Goal: Transaction & Acquisition: Purchase product/service

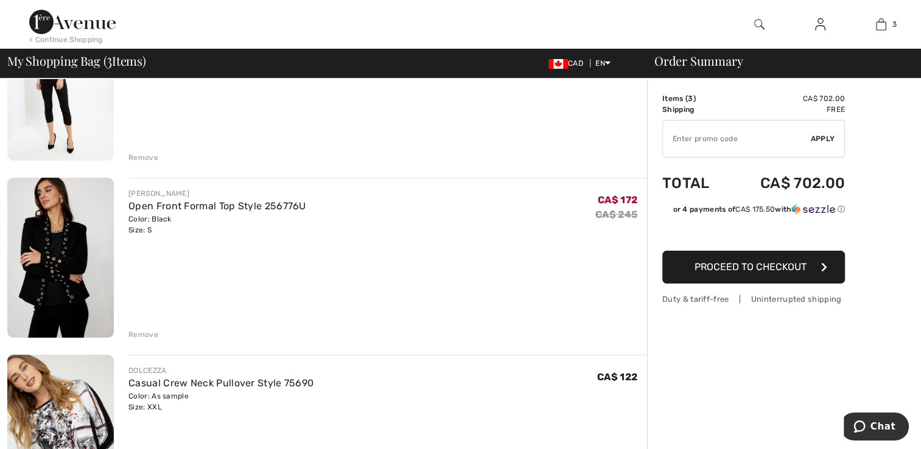
scroll to position [91, 0]
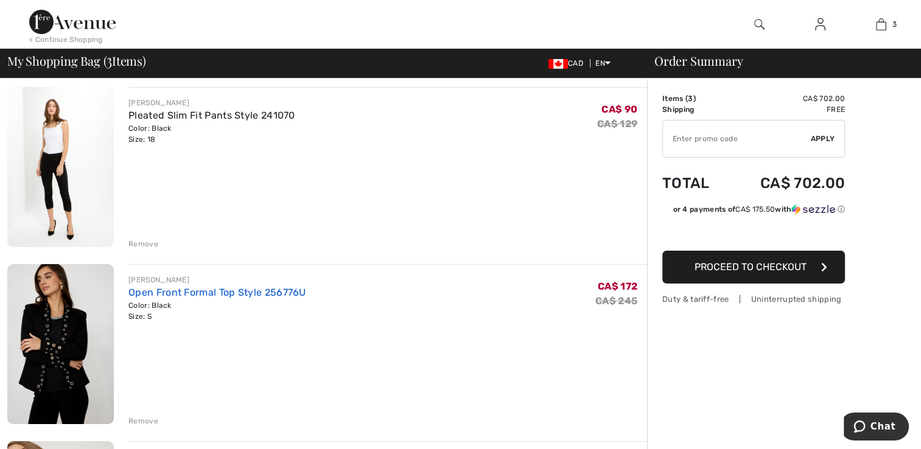
click at [159, 292] on link "Open Front Formal Top Style 256776U" at bounding box center [217, 293] width 178 height 12
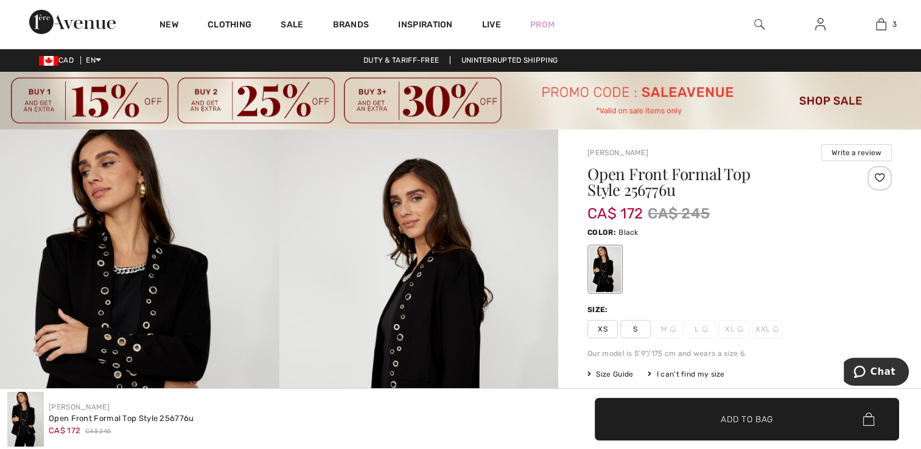
scroll to position [3, 0]
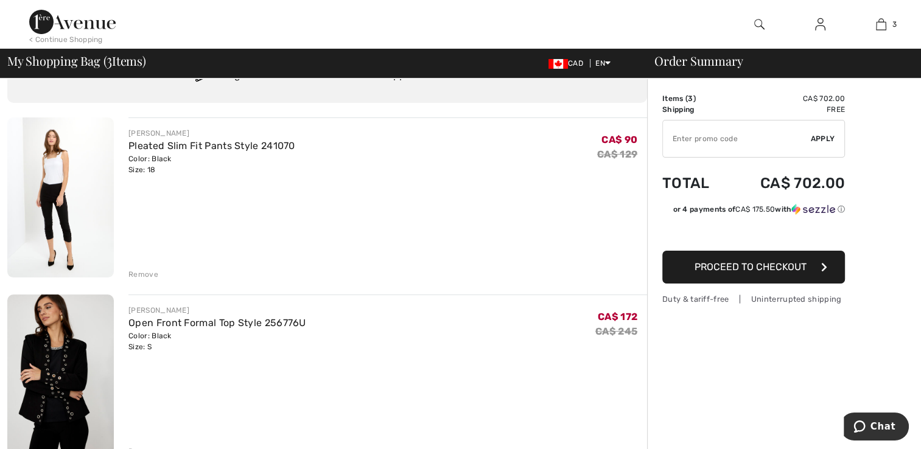
scroll to position [58, 0]
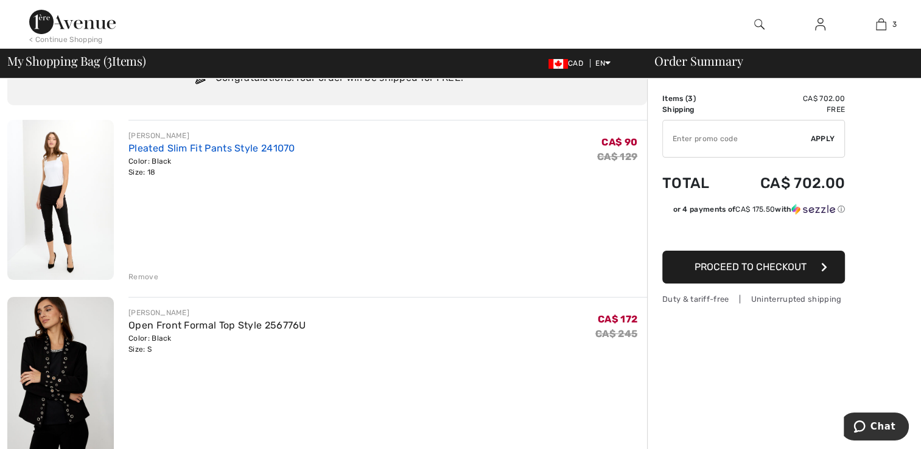
click at [155, 148] on link "Pleated Slim Fit Pants Style 241070" at bounding box center [211, 148] width 167 height 12
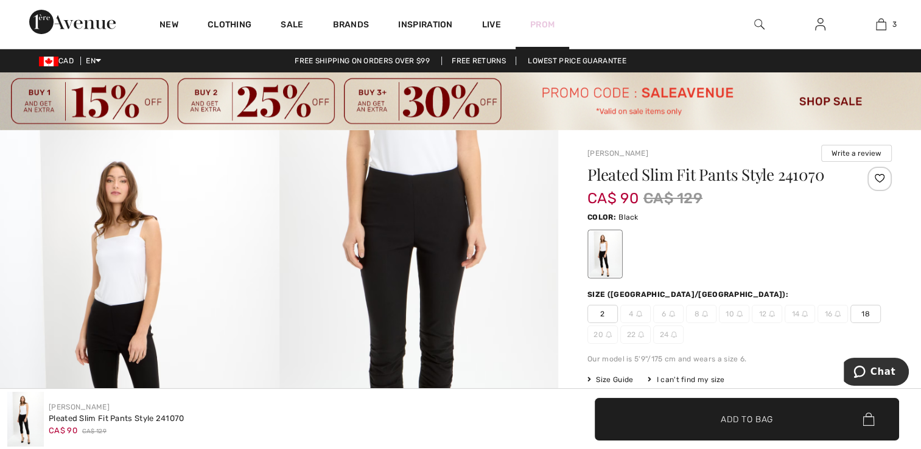
click at [542, 26] on link "Prom" at bounding box center [542, 24] width 24 height 13
click at [296, 30] on link "Sale" at bounding box center [292, 25] width 23 height 13
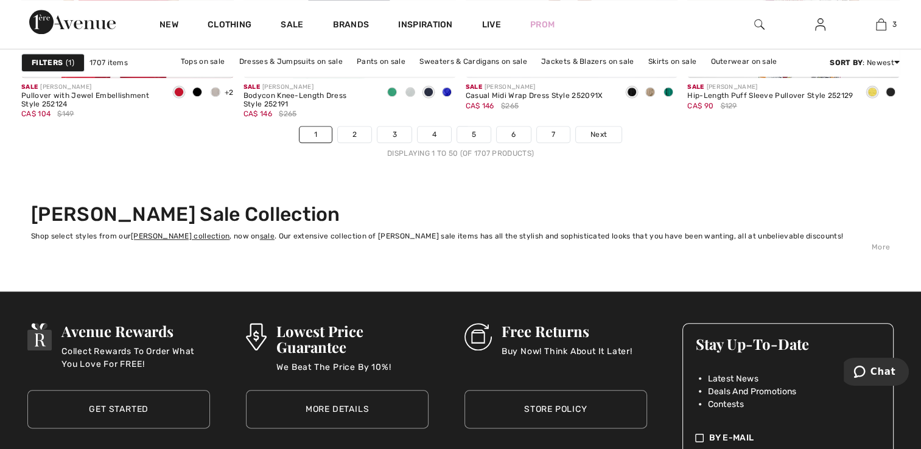
scroll to position [5935, 0]
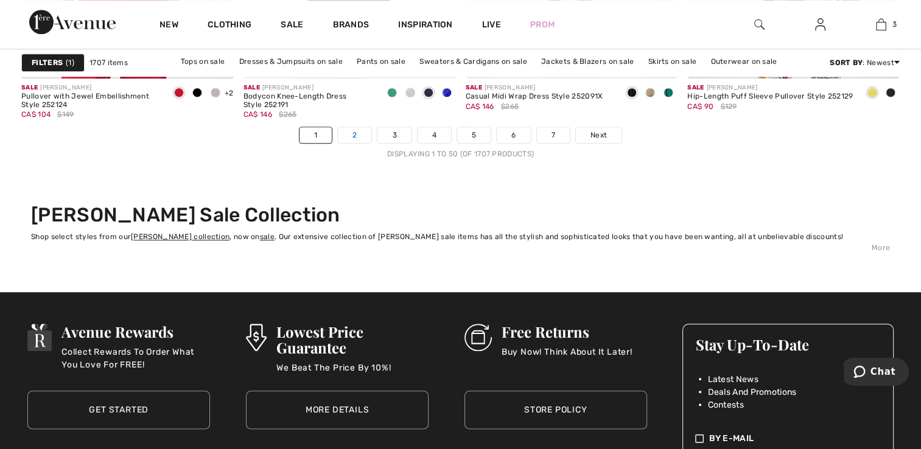
click at [355, 132] on link "2" at bounding box center [354, 135] width 33 height 16
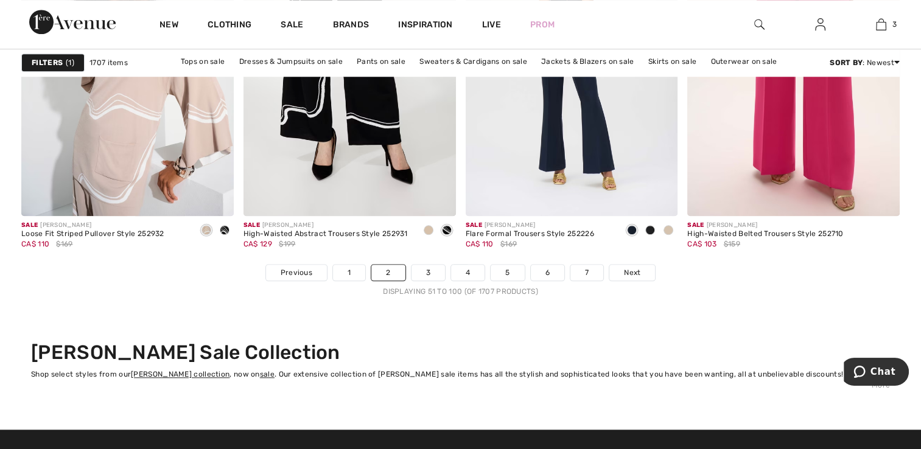
scroll to position [5800, 0]
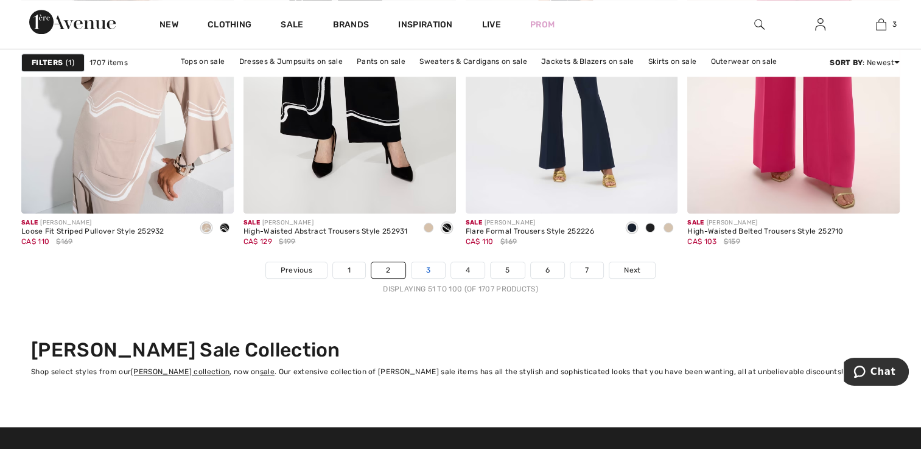
click at [427, 268] on link "3" at bounding box center [427, 270] width 33 height 16
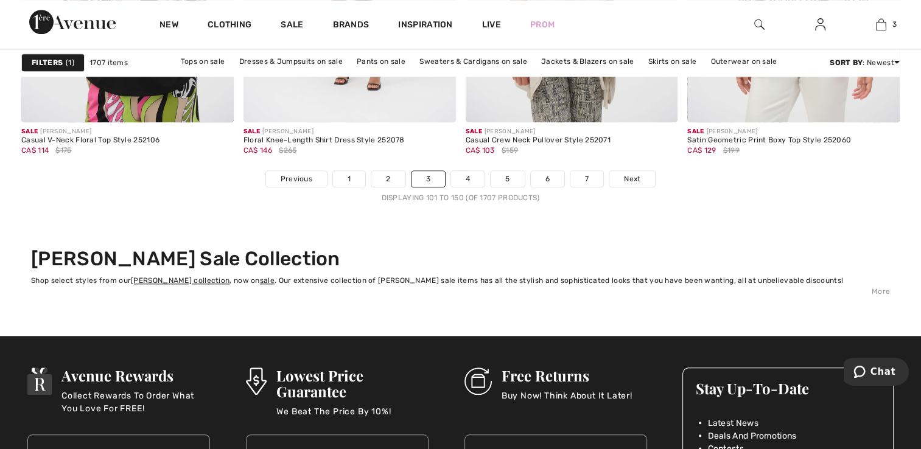
scroll to position [5891, 0]
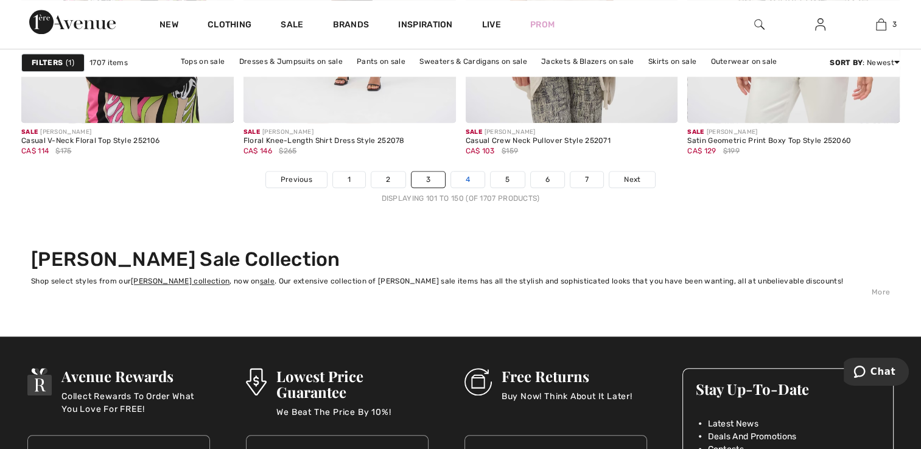
click at [467, 177] on link "4" at bounding box center [467, 180] width 33 height 16
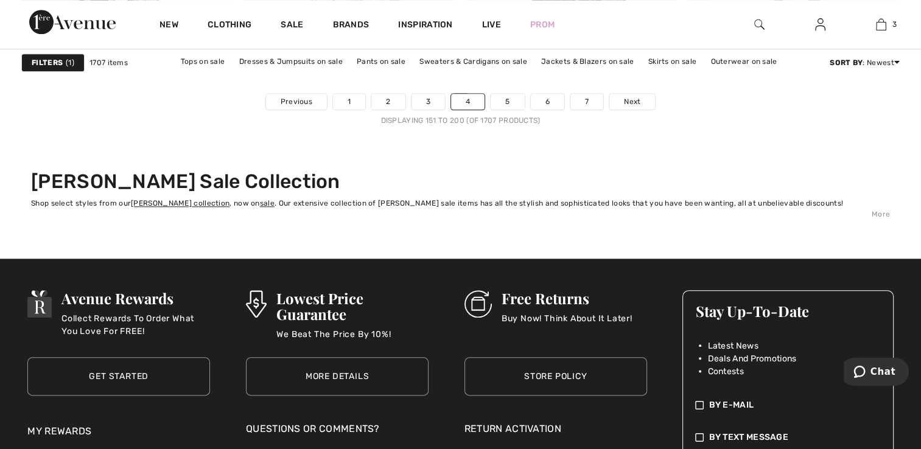
scroll to position [5969, 0]
click at [506, 102] on link "5" at bounding box center [507, 101] width 33 height 16
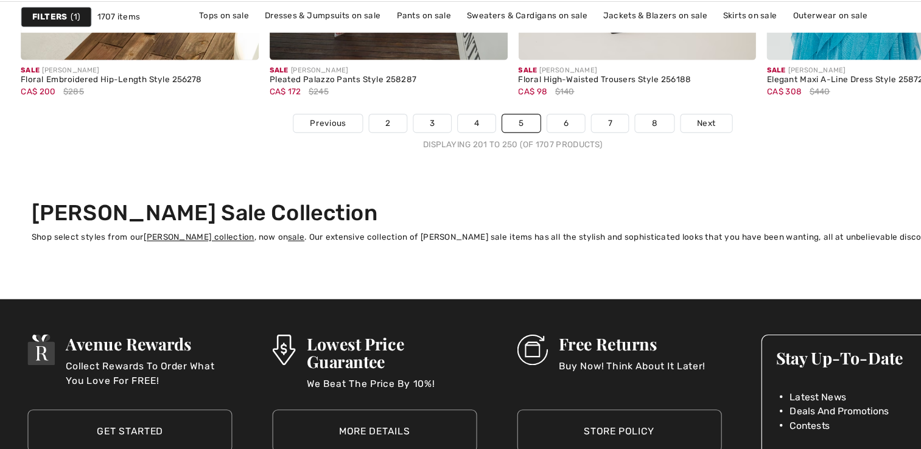
scroll to position [5916, 0]
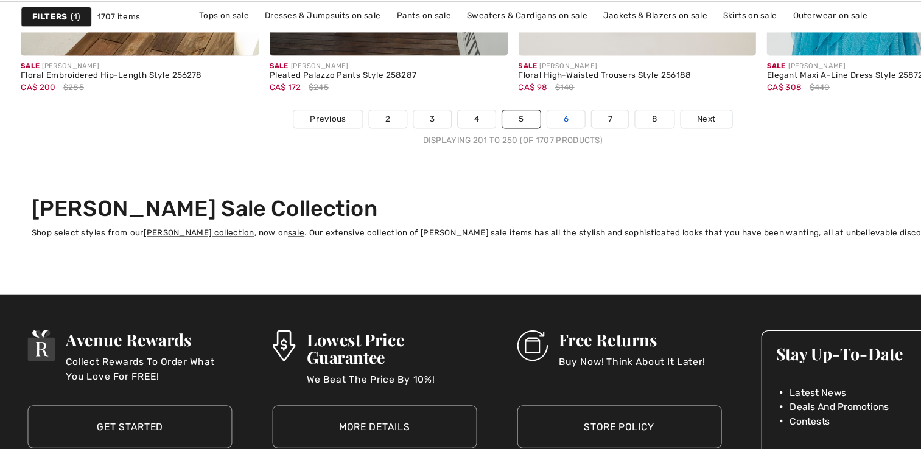
click at [507, 153] on link "6" at bounding box center [507, 154] width 33 height 16
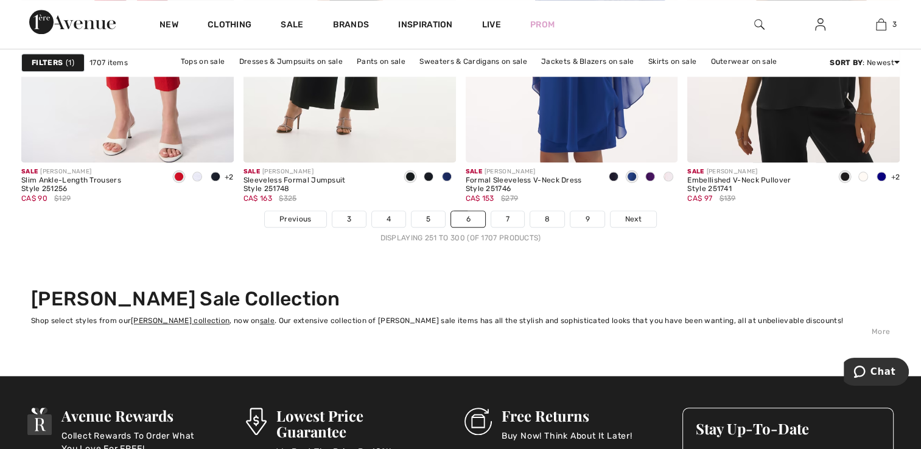
scroll to position [5852, 0]
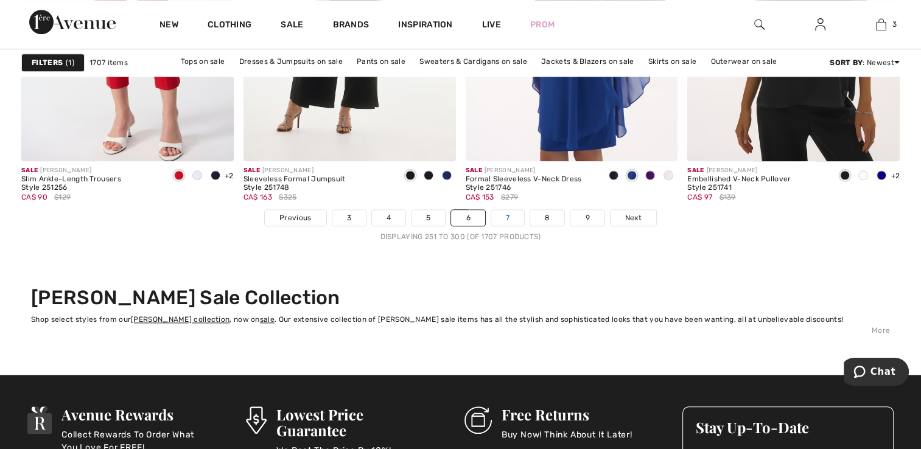
click at [506, 215] on link "7" at bounding box center [507, 218] width 33 height 16
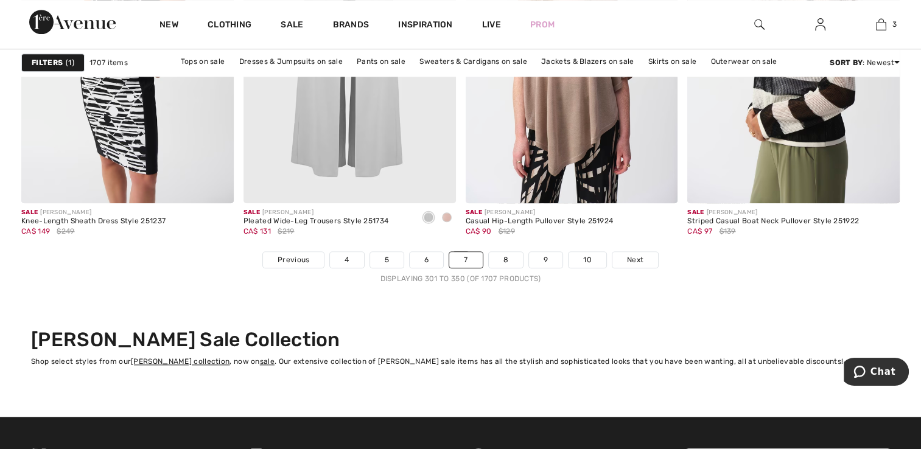
scroll to position [5955, 0]
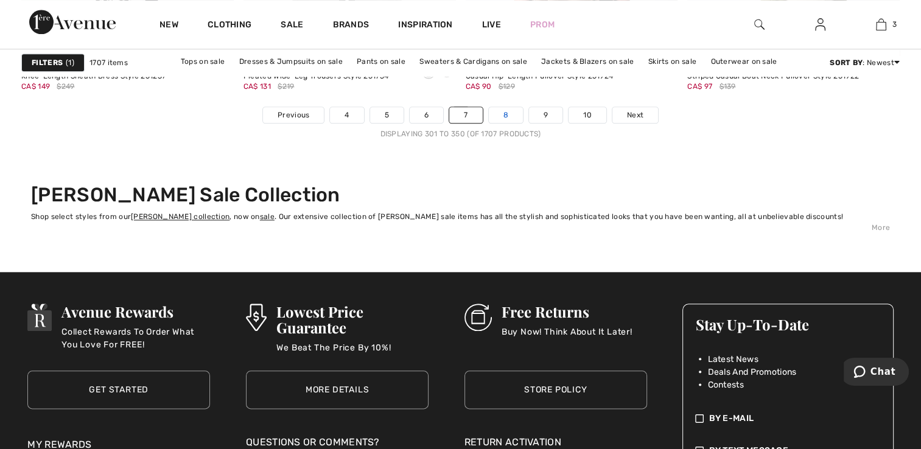
click at [497, 119] on link "8" at bounding box center [506, 115] width 34 height 16
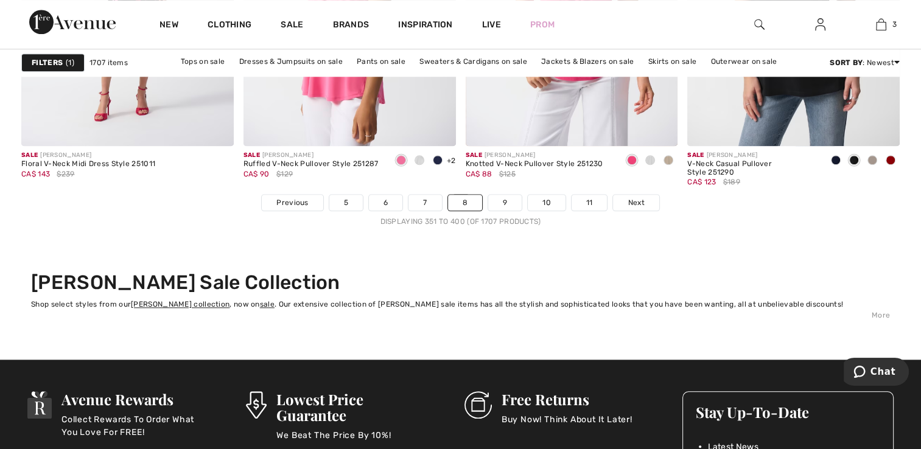
scroll to position [5864, 0]
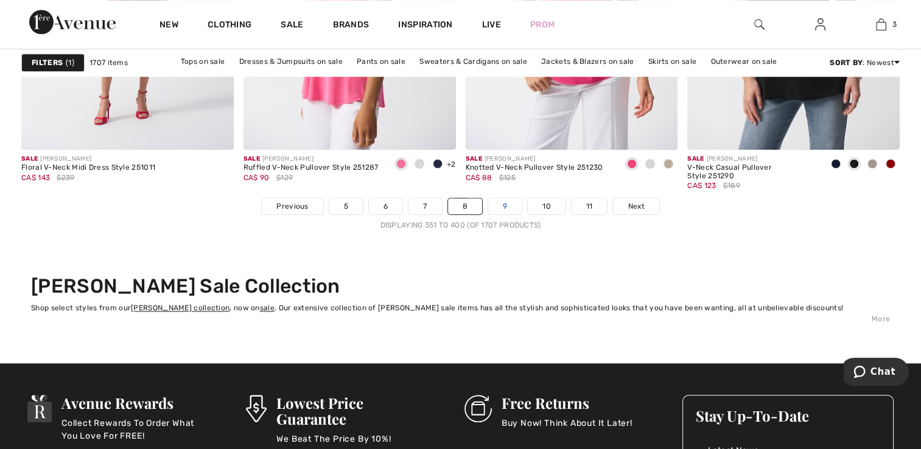
click at [504, 204] on link "9" at bounding box center [504, 206] width 33 height 16
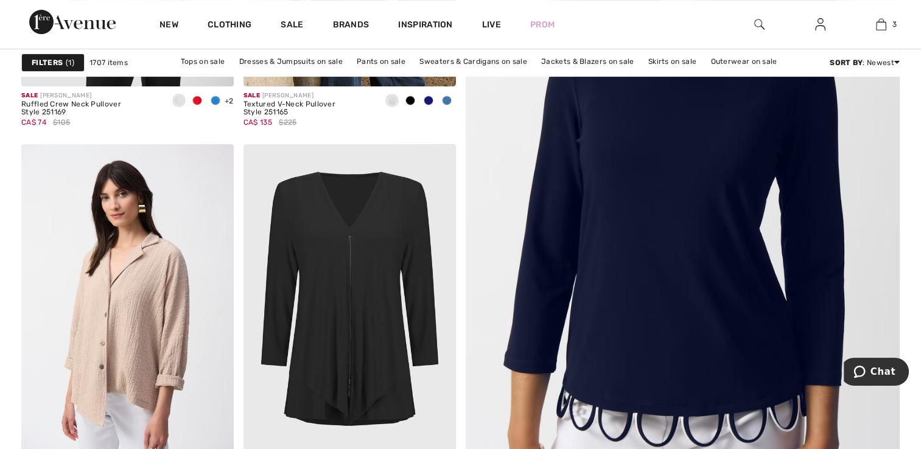
scroll to position [489, 0]
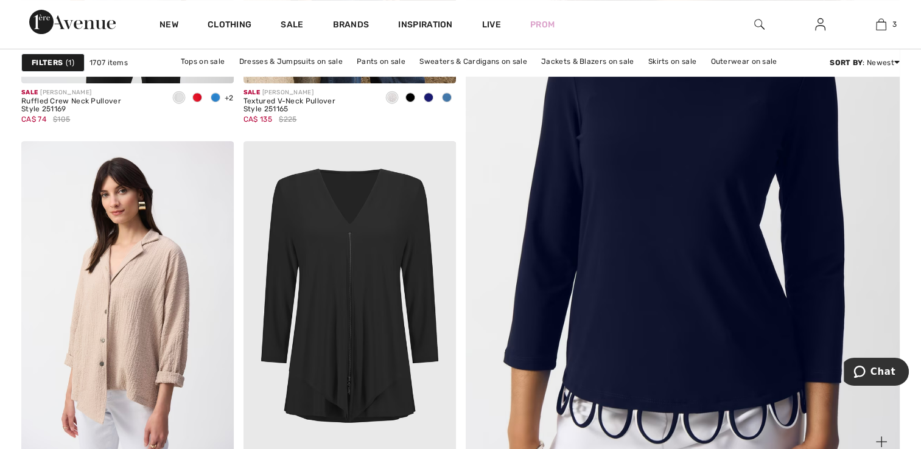
click at [659, 260] on img at bounding box center [682, 155] width 521 height 781
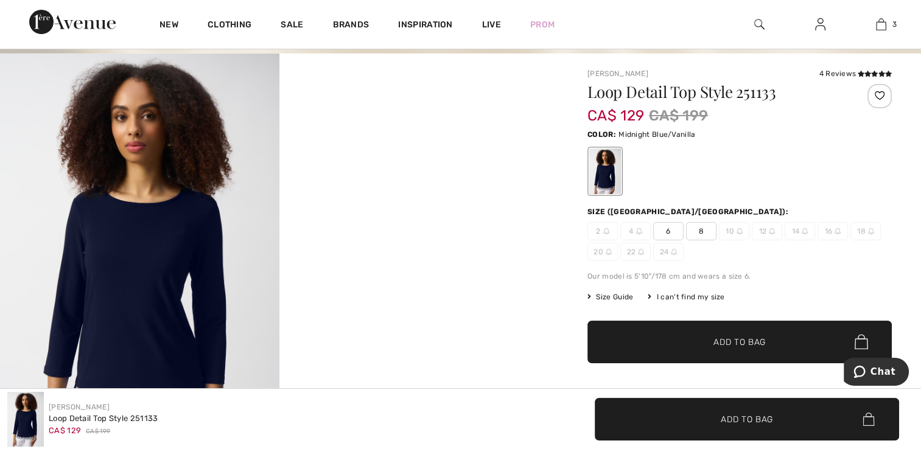
scroll to position [77, 0]
click at [696, 229] on span "8" at bounding box center [701, 231] width 30 height 18
click at [763, 341] on span "Add to Bag" at bounding box center [739, 341] width 52 height 13
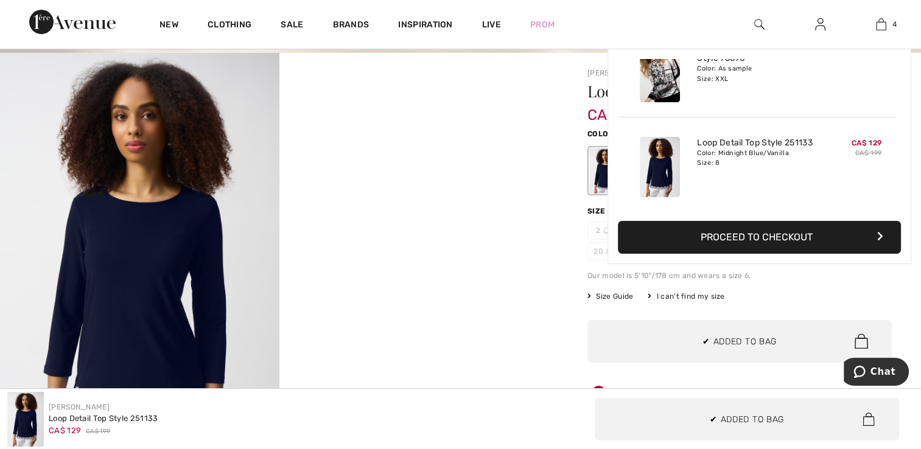
scroll to position [0, 0]
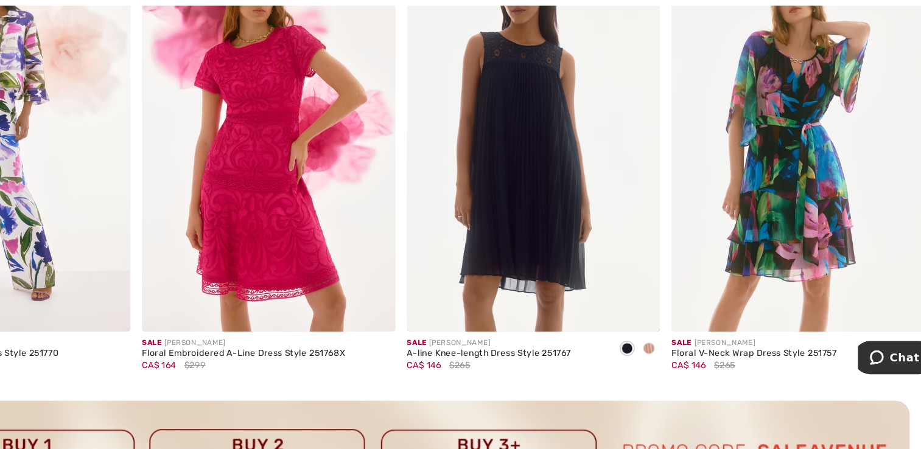
scroll to position [2624, 0]
click at [671, 360] on span at bounding box center [668, 364] width 10 height 10
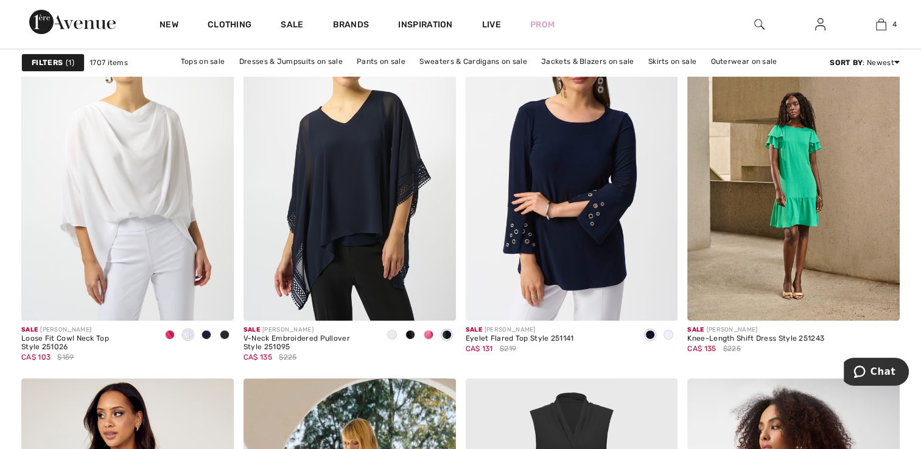
scroll to position [4944, 0]
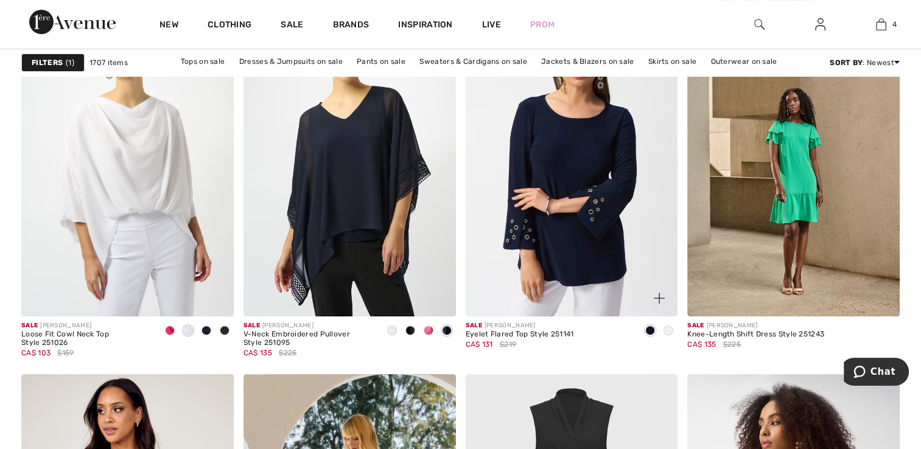
click at [559, 244] on img at bounding box center [572, 157] width 212 height 318
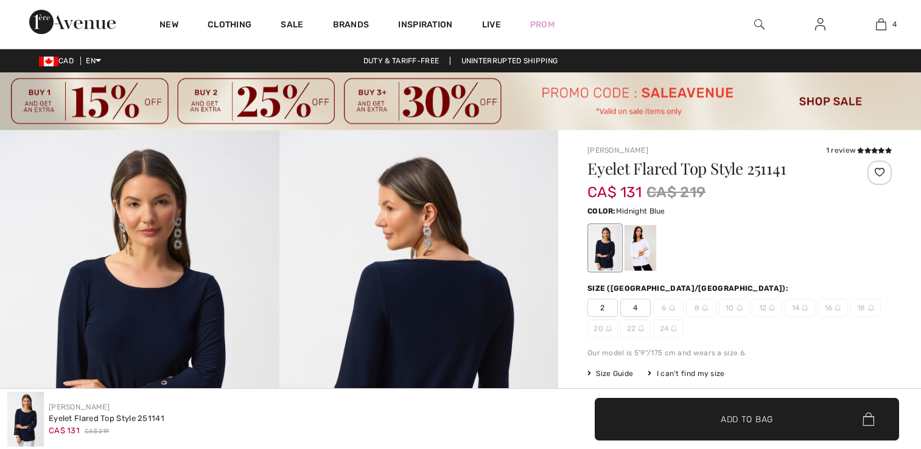
checkbox input "true"
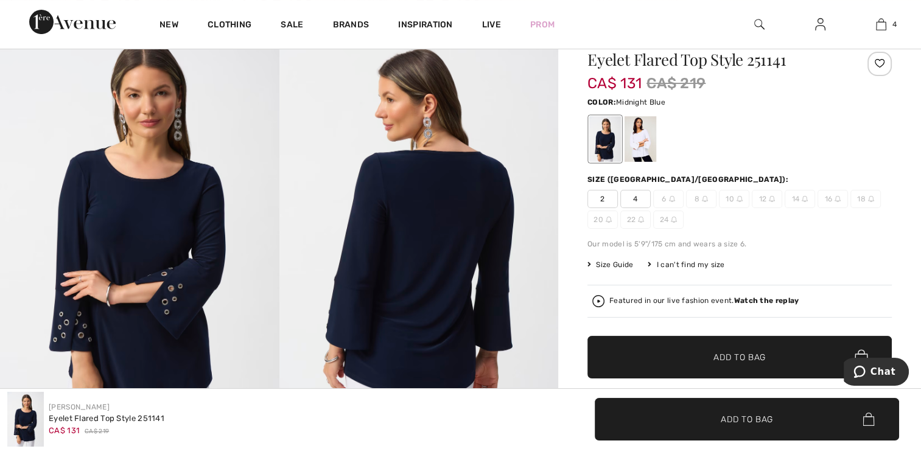
scroll to position [110, 0]
click at [650, 150] on div at bounding box center [640, 139] width 32 height 46
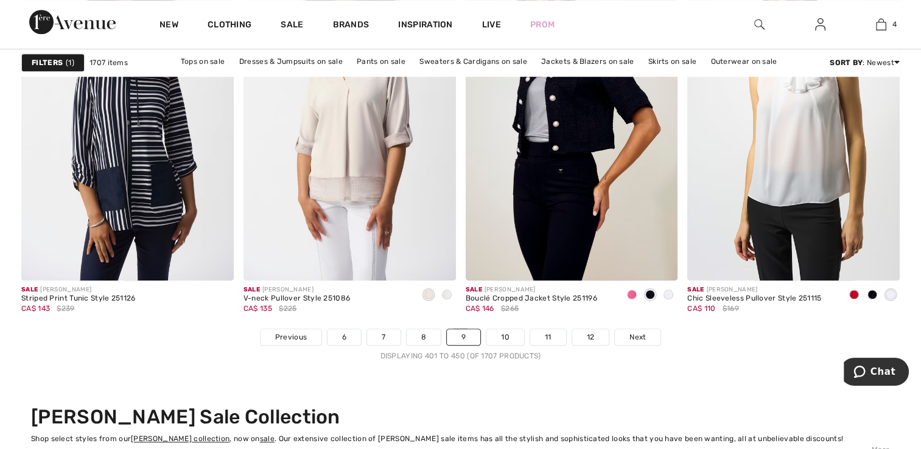
scroll to position [5732, 0]
click at [880, 27] on img at bounding box center [881, 24] width 10 height 15
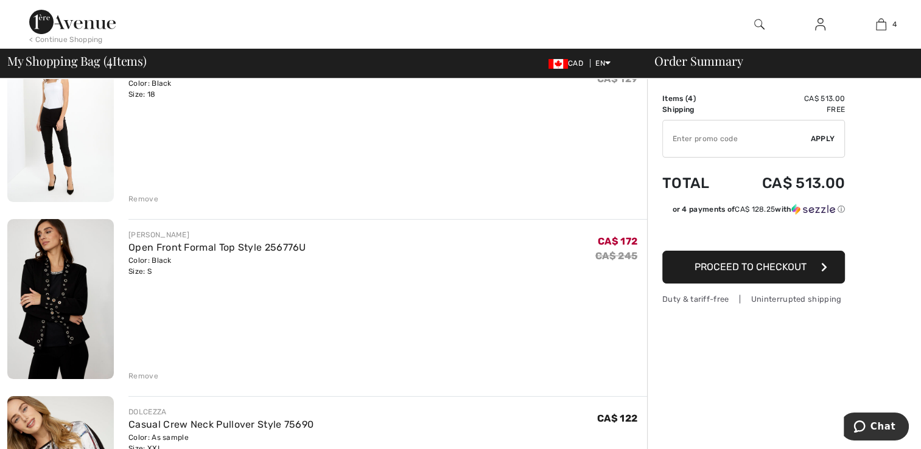
scroll to position [147, 0]
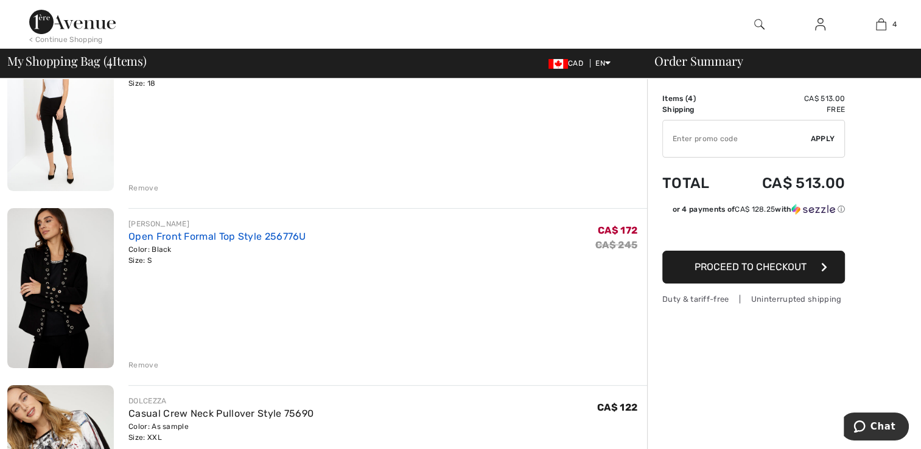
click at [153, 240] on link "Open Front Formal Top Style 256776U" at bounding box center [217, 237] width 178 height 12
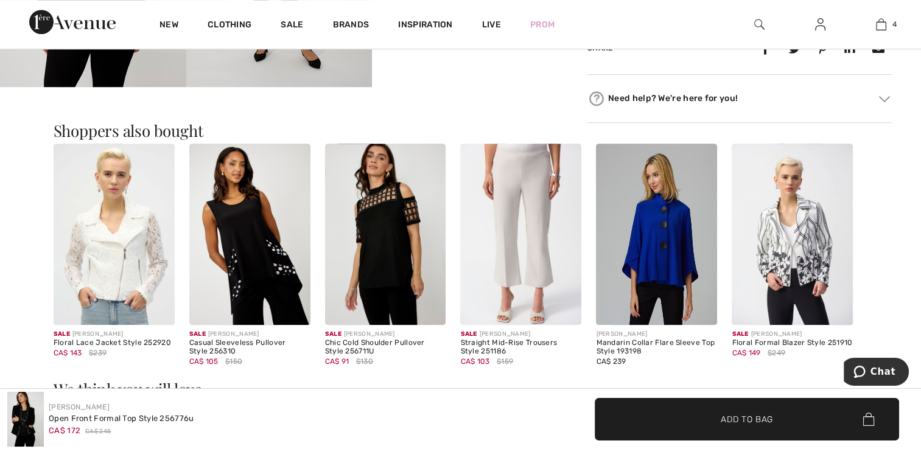
scroll to position [743, 0]
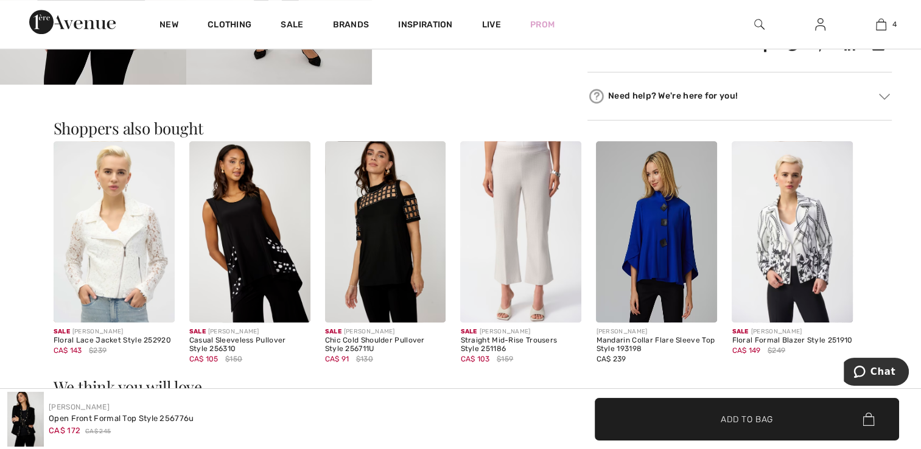
click at [666, 245] on img at bounding box center [656, 231] width 121 height 181
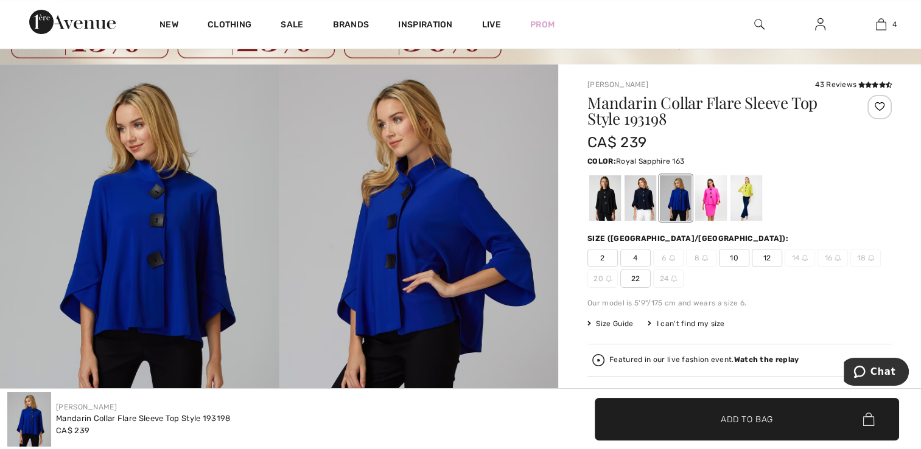
scroll to position [80, 0]
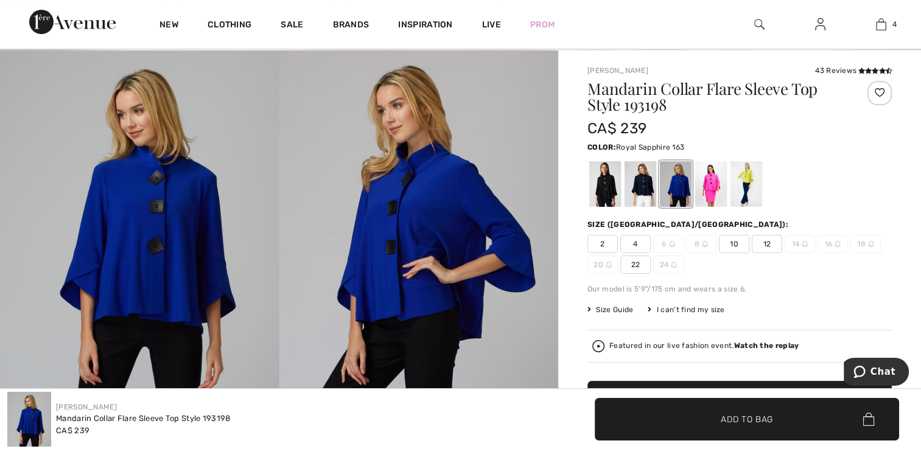
click at [604, 190] on div at bounding box center [605, 184] width 32 height 46
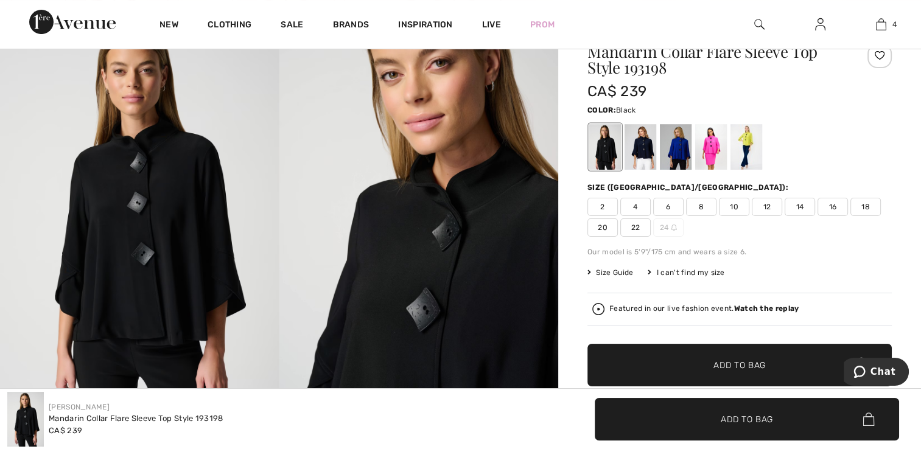
scroll to position [104, 0]
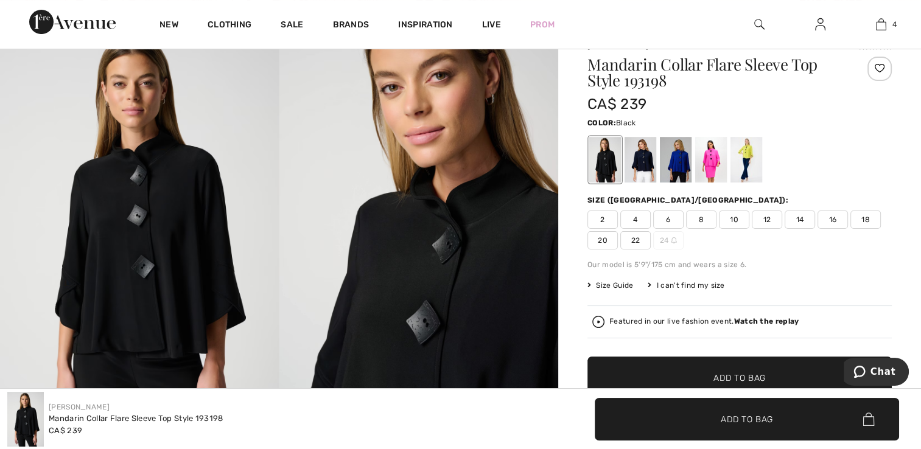
click at [647, 162] on div at bounding box center [640, 160] width 32 height 46
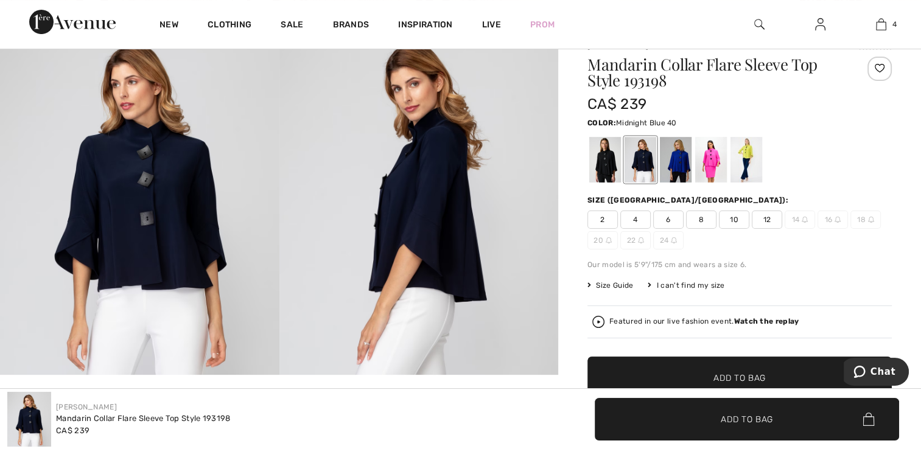
click at [677, 168] on div at bounding box center [676, 160] width 32 height 46
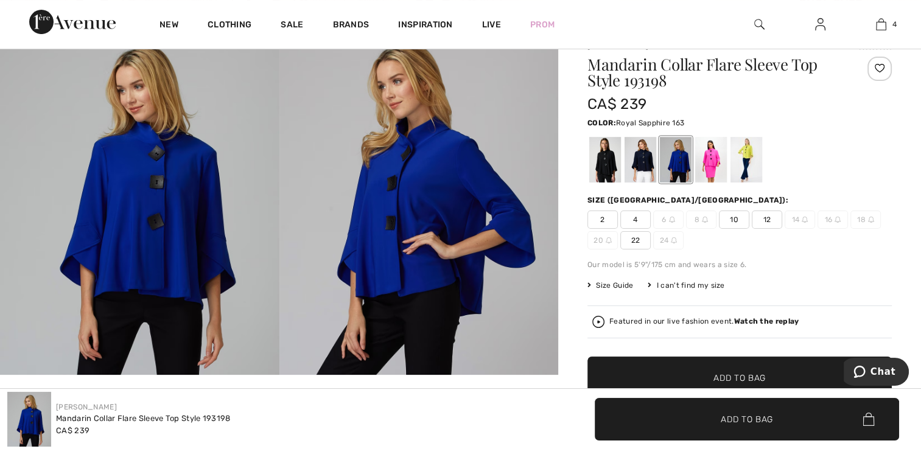
click at [711, 172] on div at bounding box center [711, 160] width 32 height 46
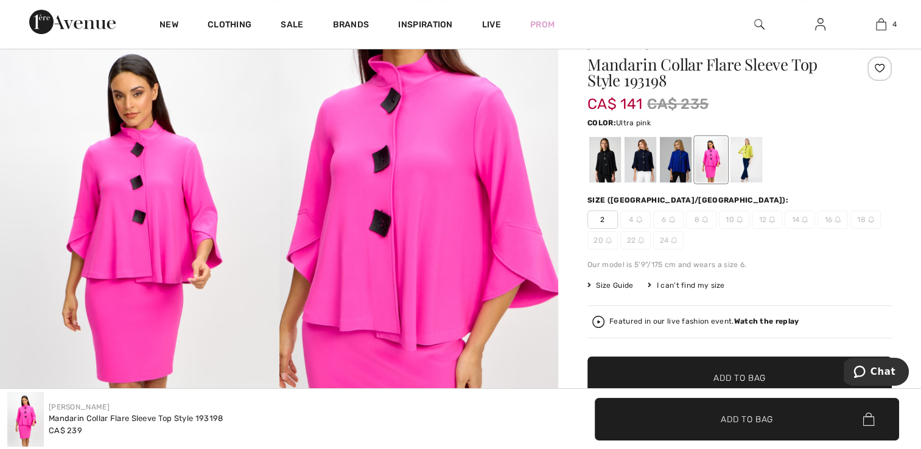
click at [750, 158] on div at bounding box center [746, 160] width 32 height 46
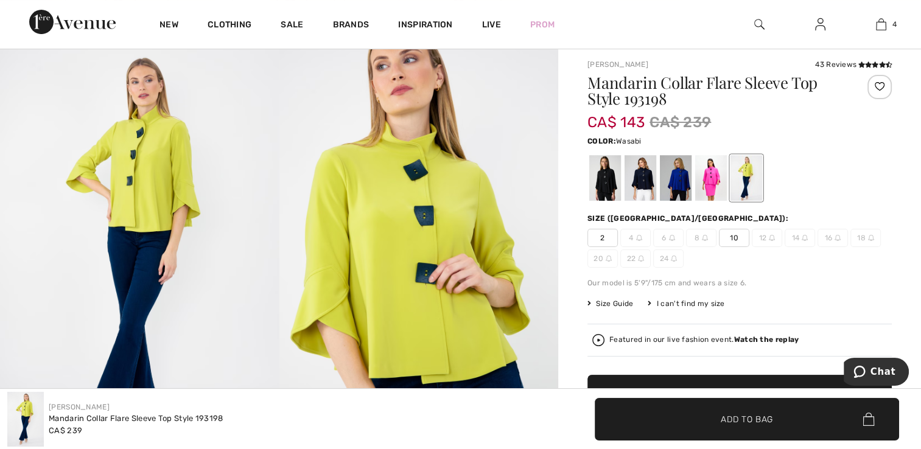
scroll to position [57, 0]
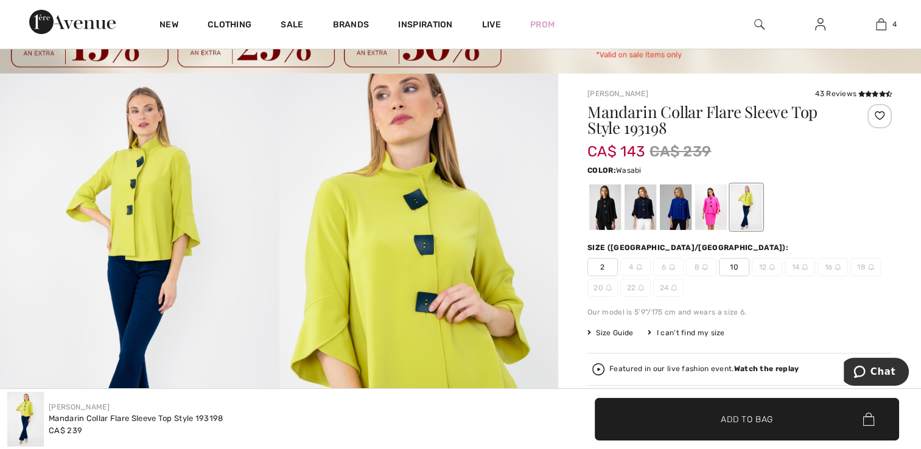
click at [718, 209] on div at bounding box center [711, 207] width 32 height 46
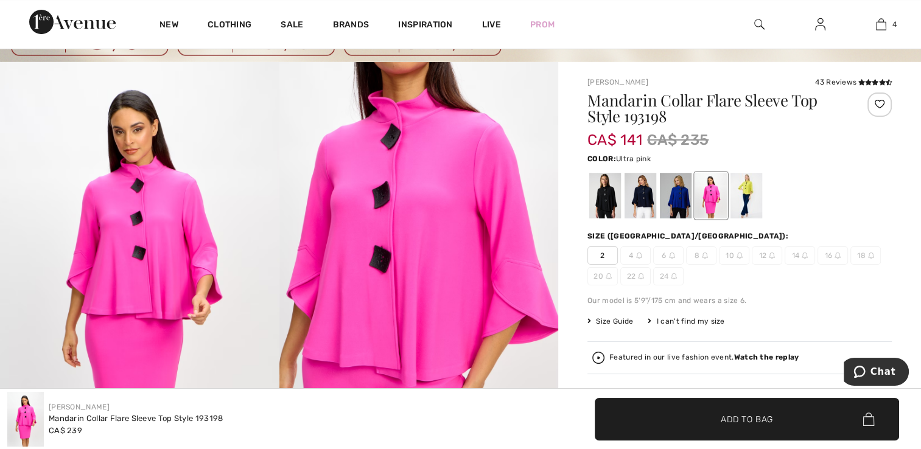
scroll to position [0, 0]
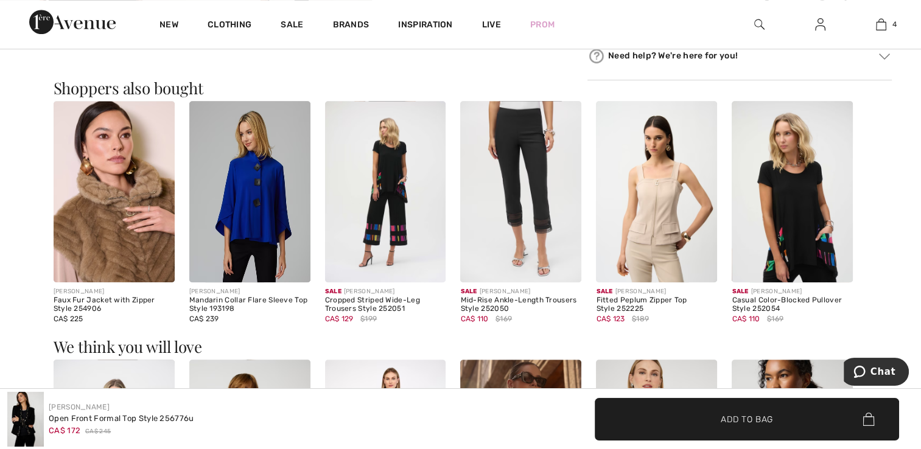
scroll to position [789, 0]
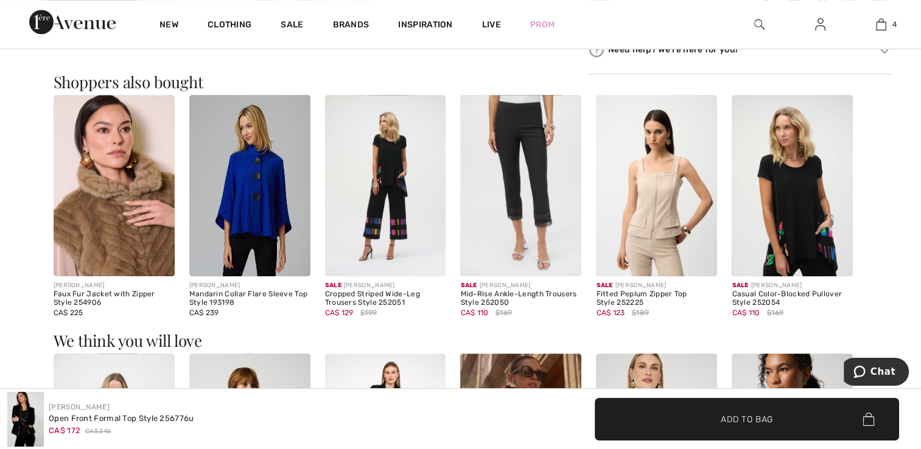
click at [523, 206] on img at bounding box center [520, 185] width 121 height 181
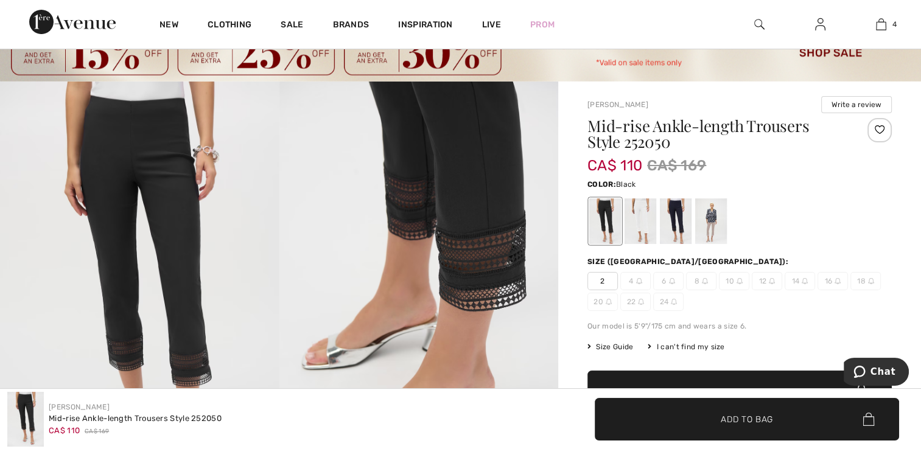
scroll to position [55, 0]
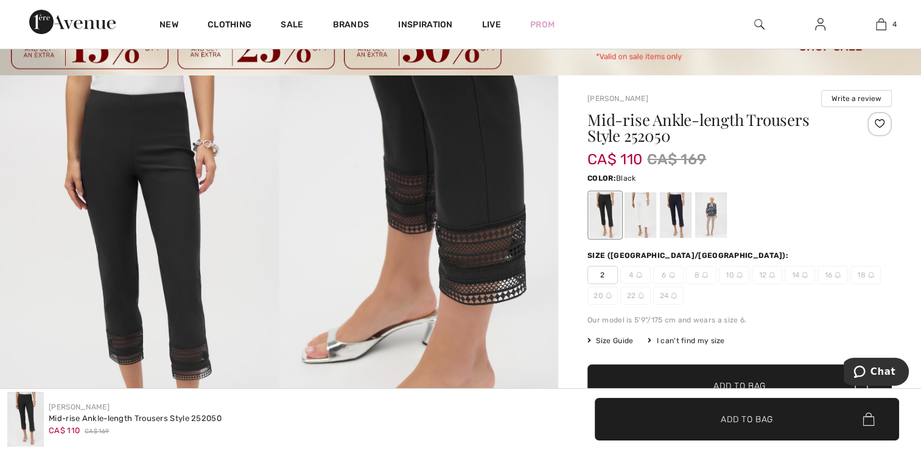
click at [646, 215] on div at bounding box center [640, 215] width 32 height 46
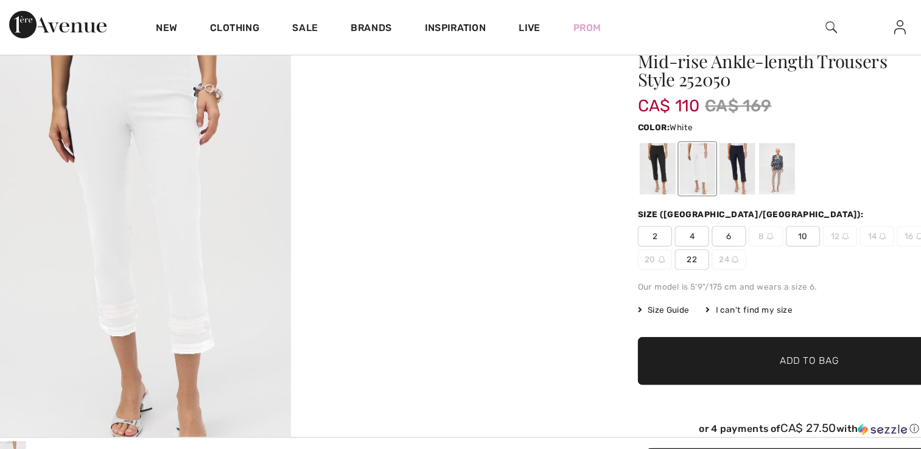
scroll to position [117, 0]
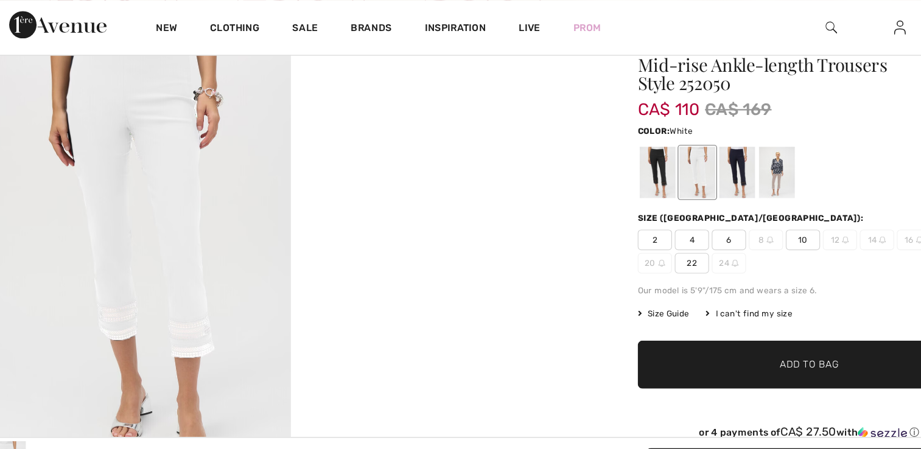
click at [675, 161] on div at bounding box center [676, 153] width 32 height 46
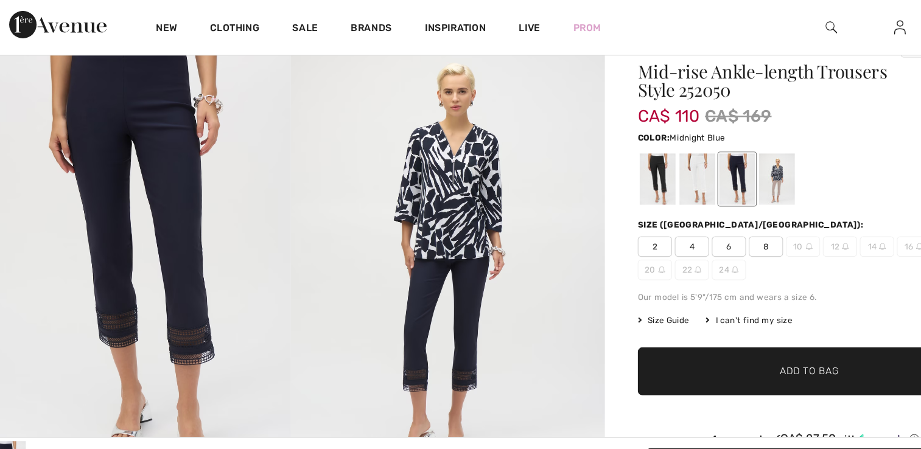
scroll to position [109, 0]
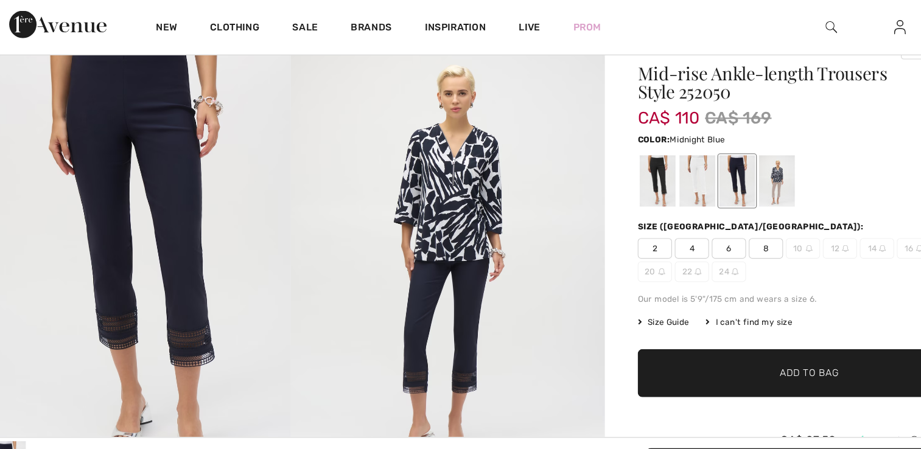
click at [721, 164] on div at bounding box center [711, 161] width 32 height 46
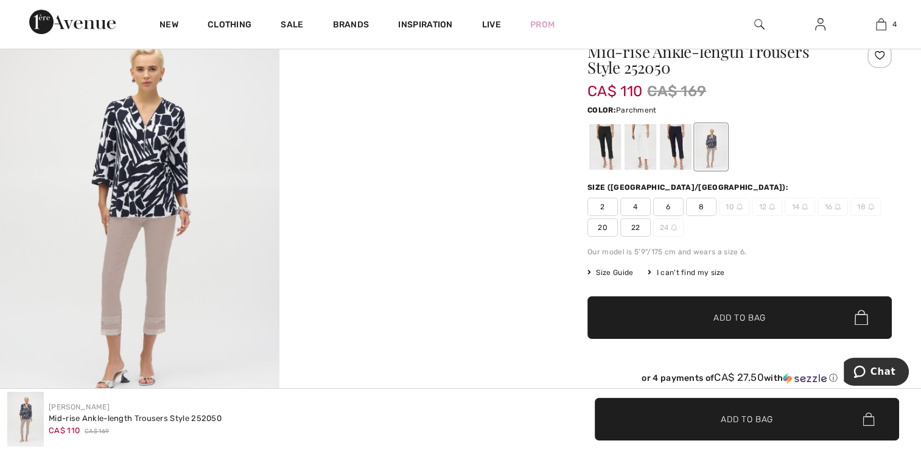
scroll to position [81, 0]
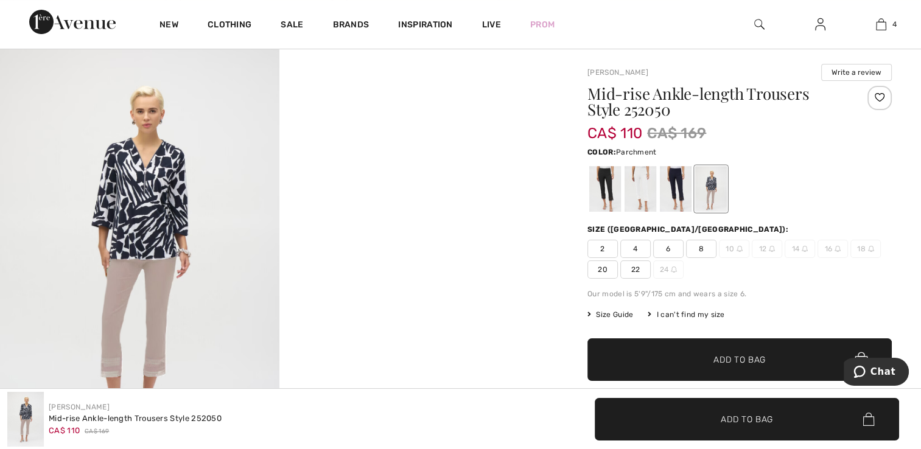
click at [604, 189] on div at bounding box center [605, 189] width 32 height 46
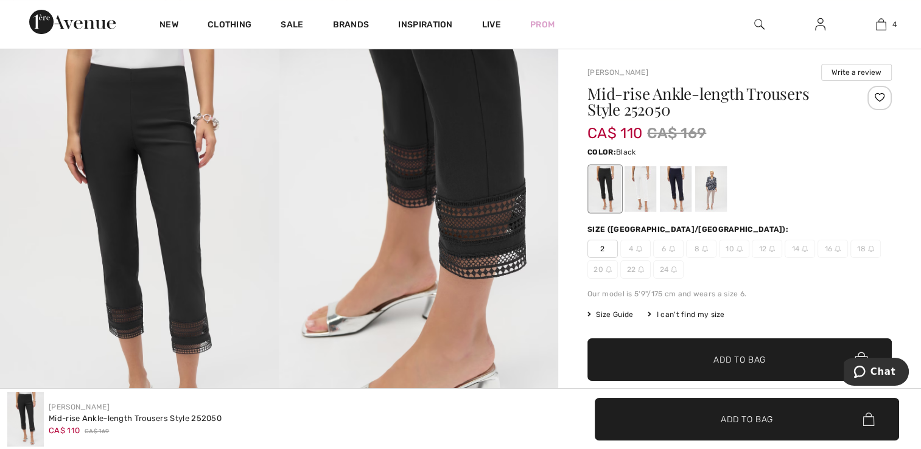
click at [713, 198] on div at bounding box center [711, 189] width 32 height 46
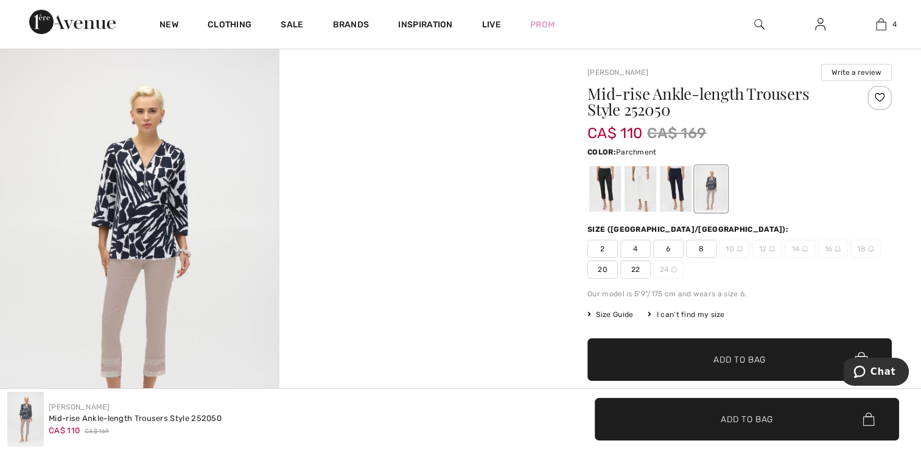
click at [677, 196] on div at bounding box center [676, 189] width 32 height 46
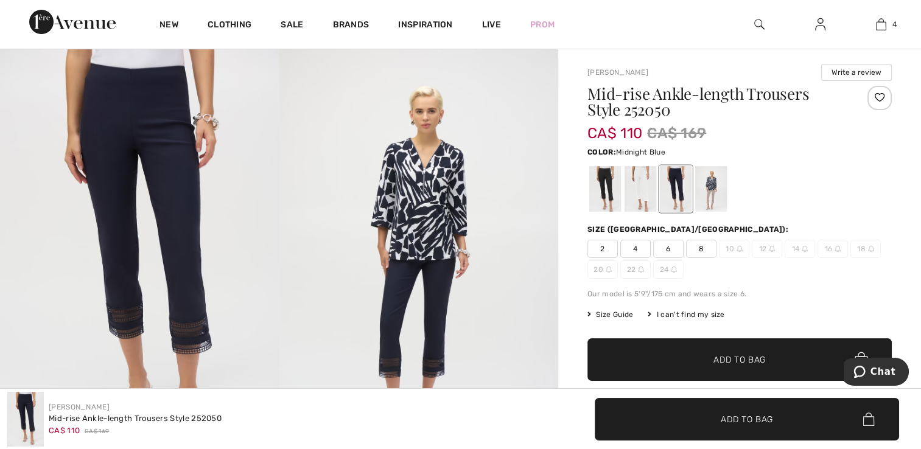
click at [645, 193] on div at bounding box center [640, 189] width 32 height 46
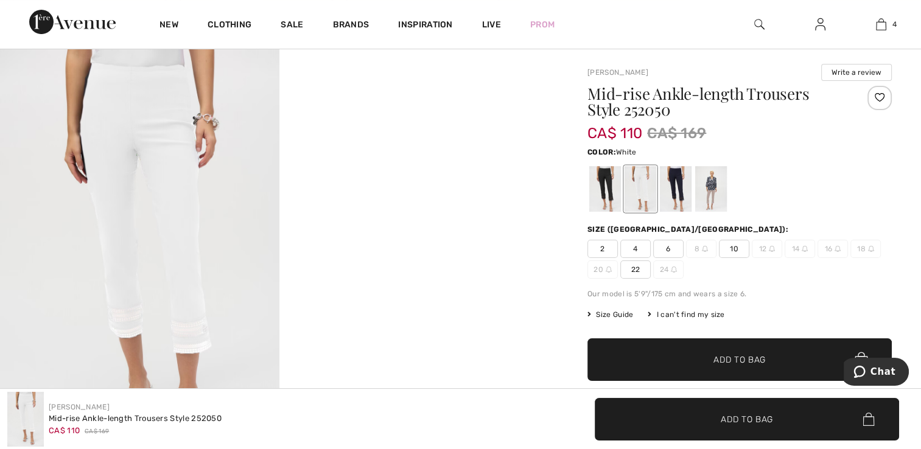
click at [602, 186] on div at bounding box center [605, 189] width 32 height 46
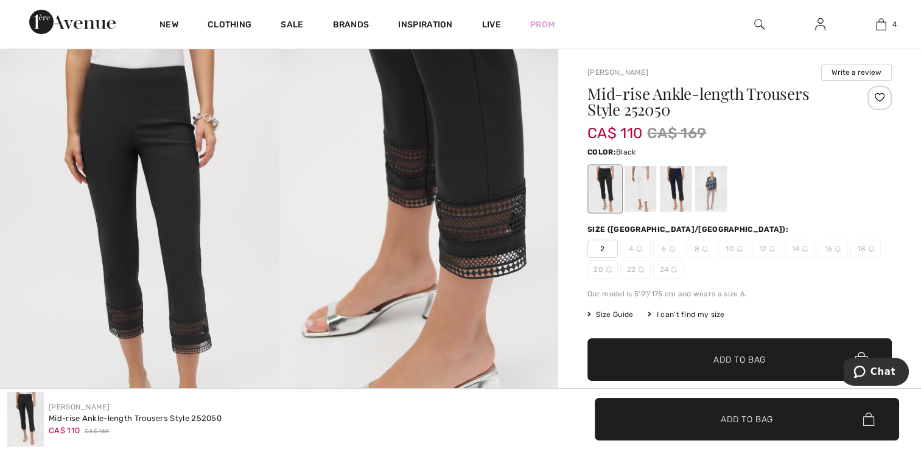
click at [37, 185] on img at bounding box center [139, 258] width 279 height 418
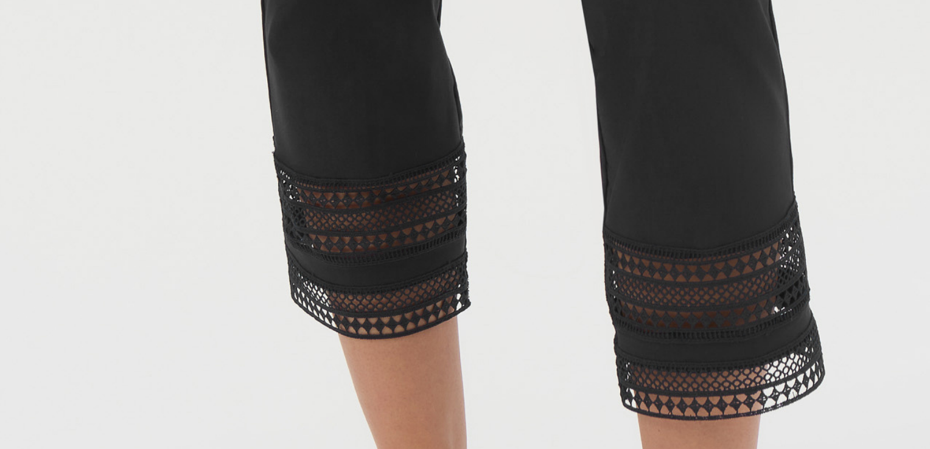
scroll to position [648, 0]
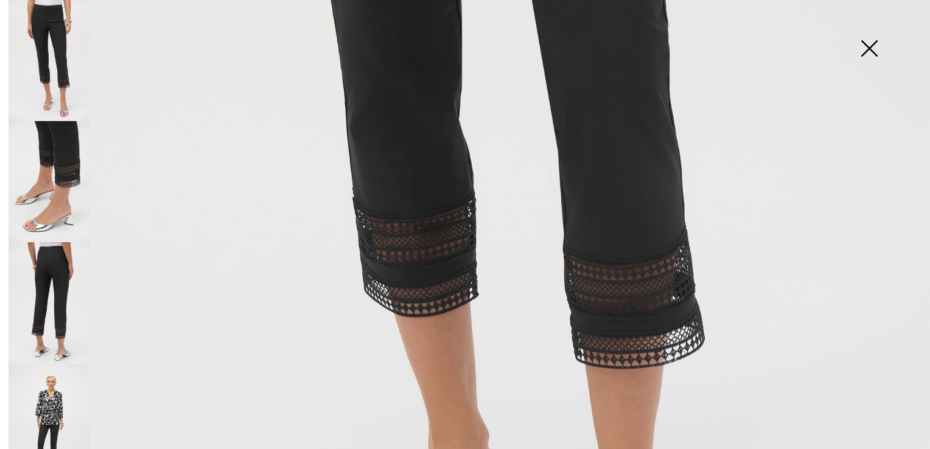
click at [46, 175] on img at bounding box center [49, 181] width 81 height 121
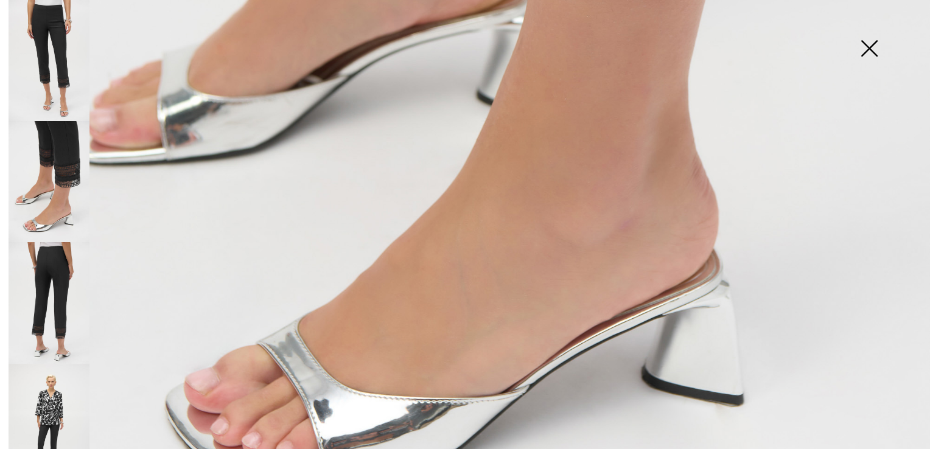
scroll to position [814, 0]
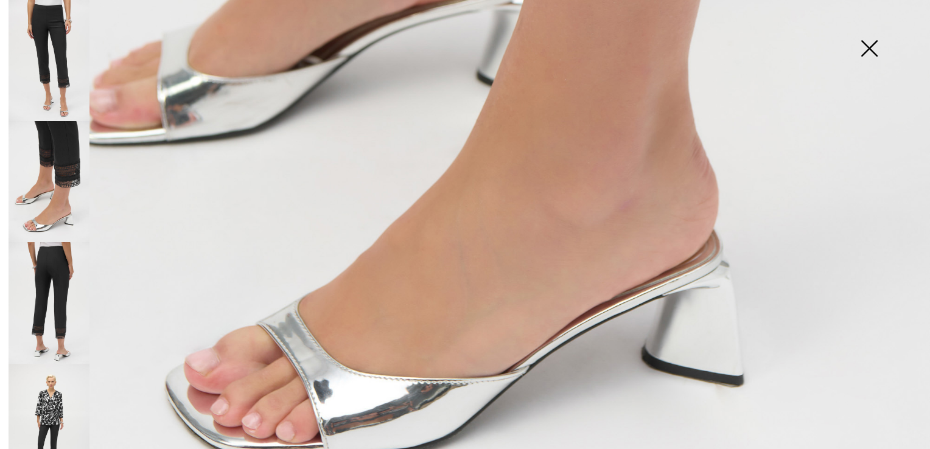
click at [38, 405] on img at bounding box center [49, 424] width 81 height 121
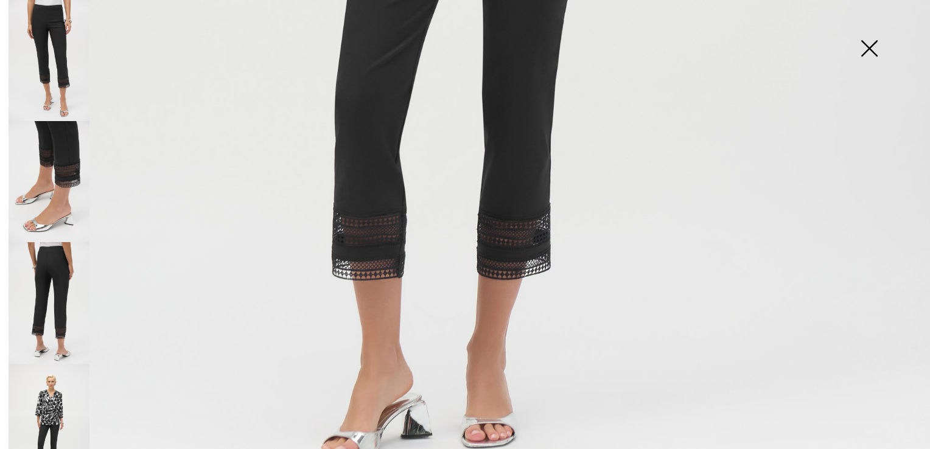
click at [41, 297] on img at bounding box center [49, 302] width 81 height 121
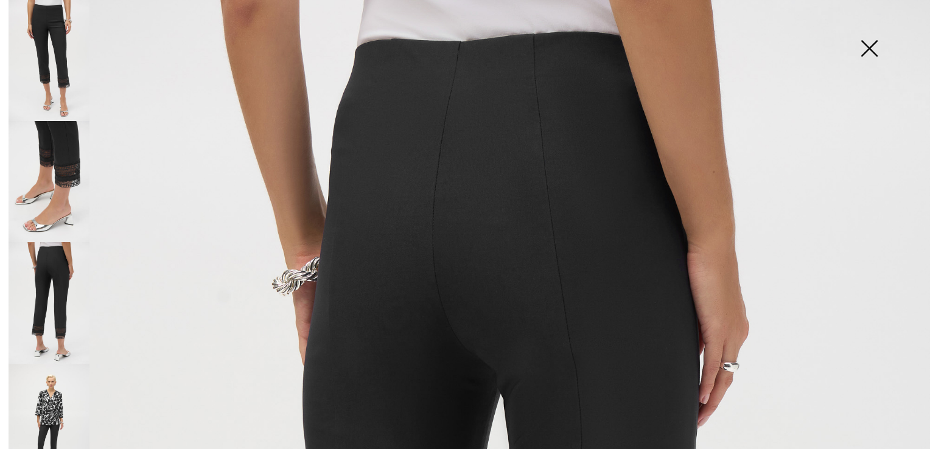
scroll to position [0, 0]
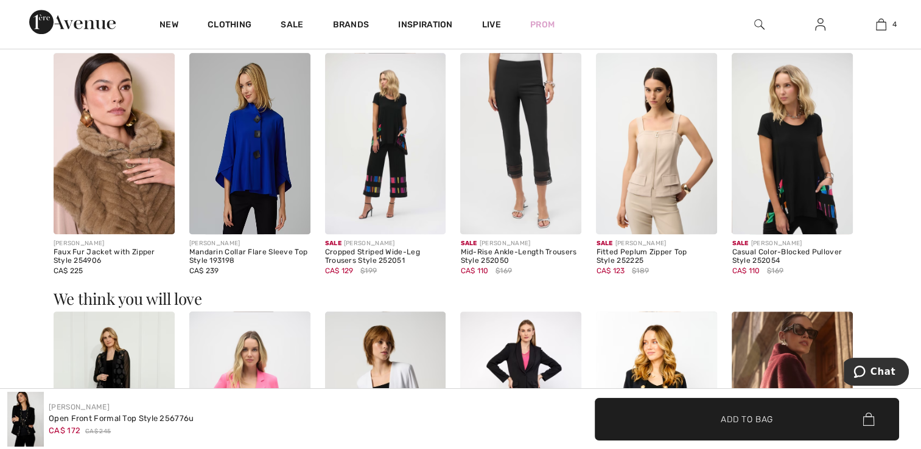
scroll to position [837, 0]
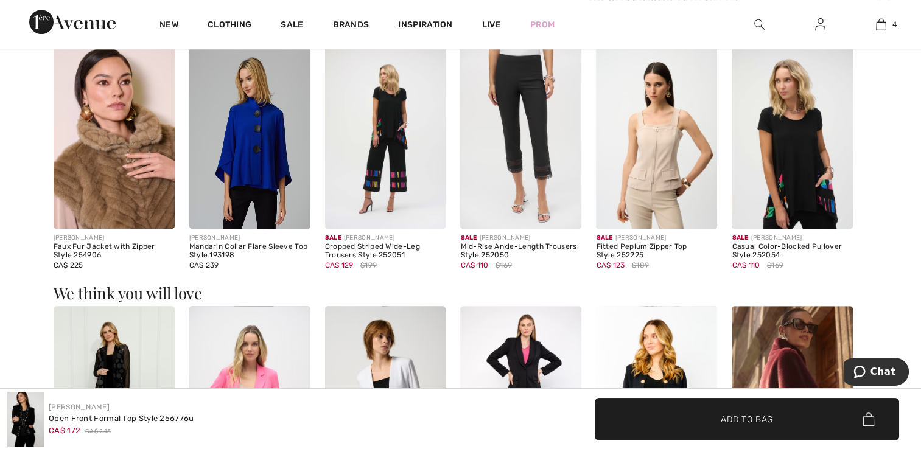
click at [540, 156] on img at bounding box center [520, 137] width 121 height 181
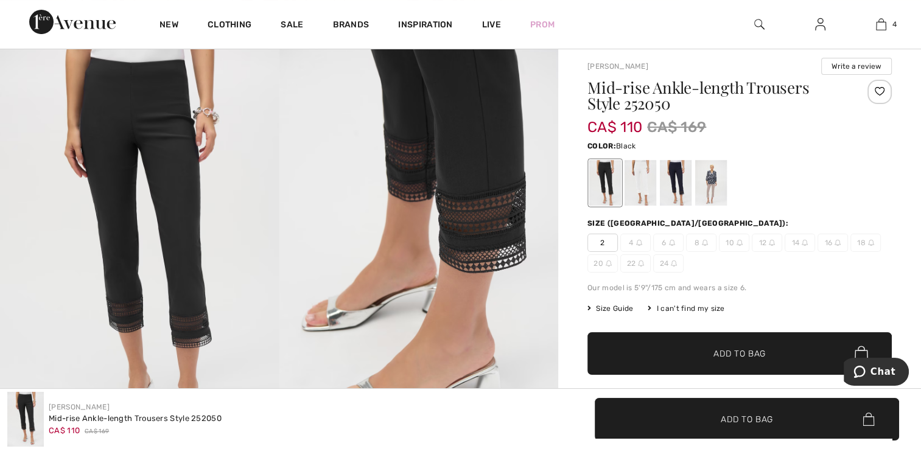
scroll to position [80, 0]
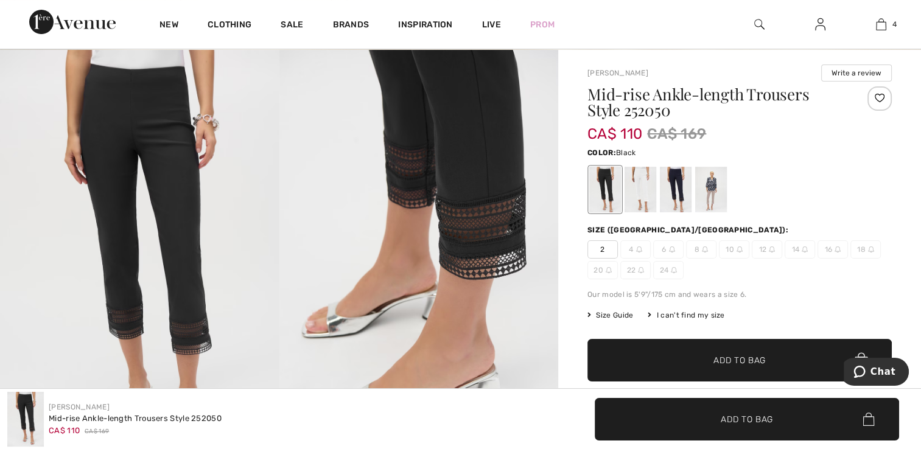
click at [595, 249] on span "2" at bounding box center [602, 249] width 30 height 18
click at [759, 362] on span "Add to Bag" at bounding box center [739, 360] width 52 height 13
click at [880, 27] on img at bounding box center [881, 24] width 10 height 15
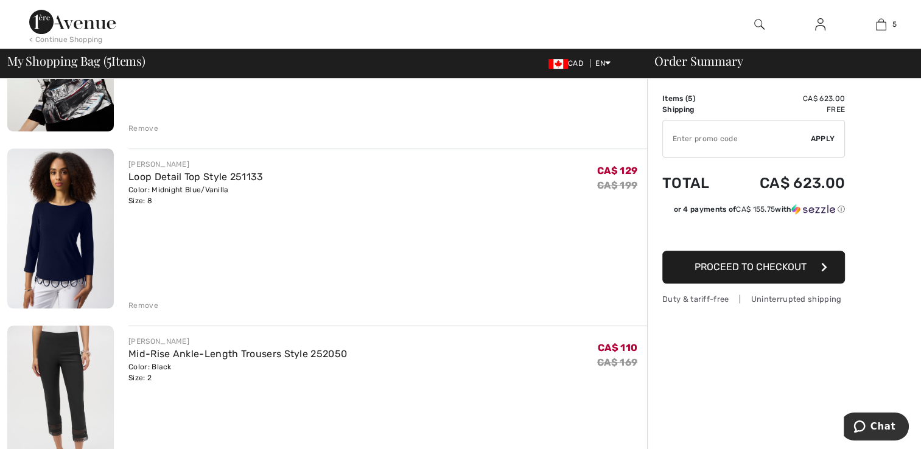
scroll to position [549, 0]
